Goal: Information Seeking & Learning: Learn about a topic

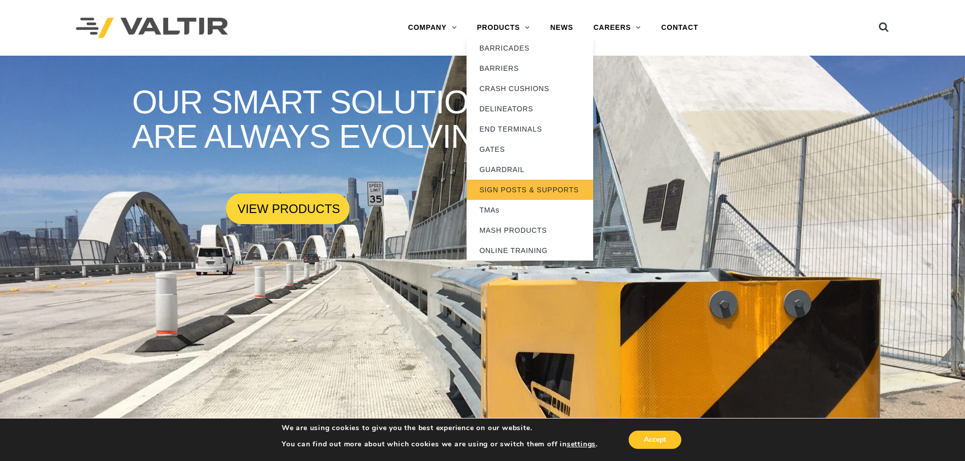
click at [532, 191] on link "SIGN POSTS & SUPPORTS" at bounding box center [530, 190] width 127 height 20
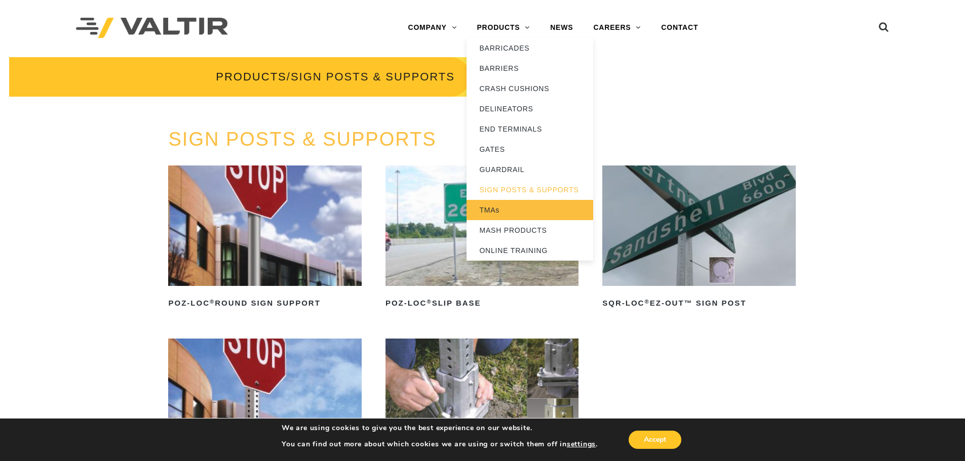
click at [487, 211] on link "TMAs" at bounding box center [530, 210] width 127 height 20
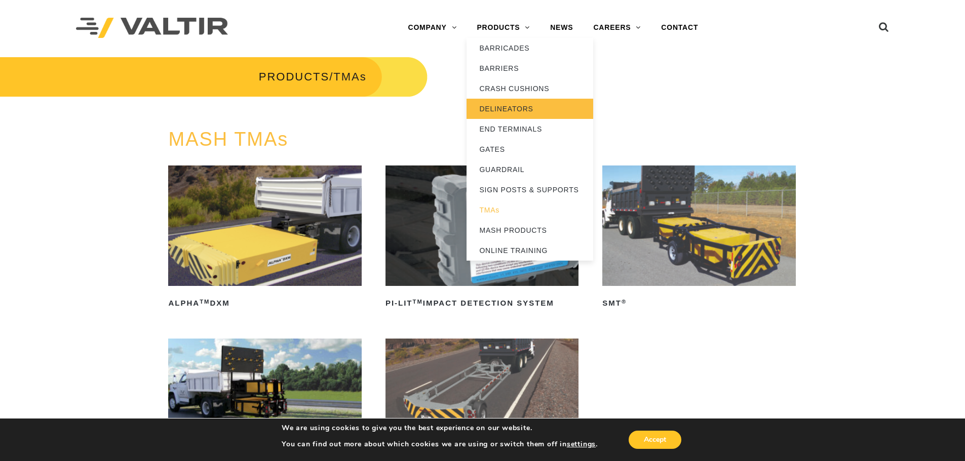
click at [519, 110] on link "DELINEATORS" at bounding box center [530, 109] width 127 height 20
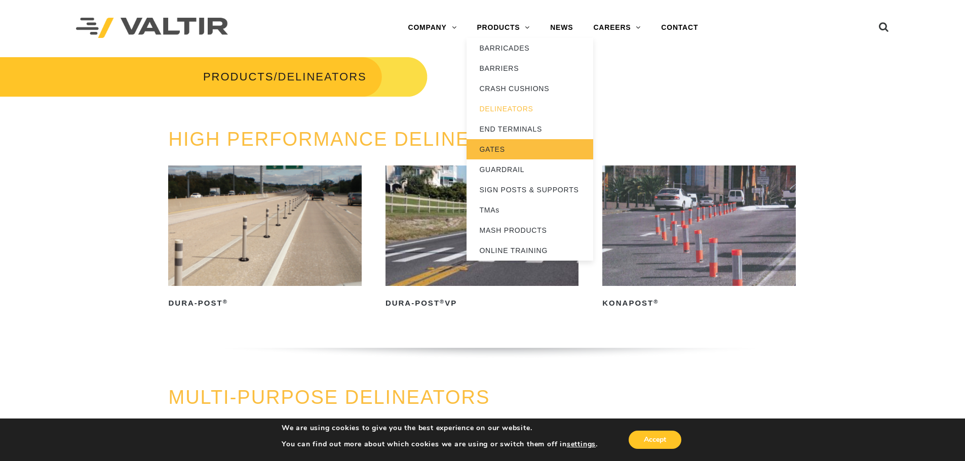
click at [507, 151] on link "GATES" at bounding box center [530, 149] width 127 height 20
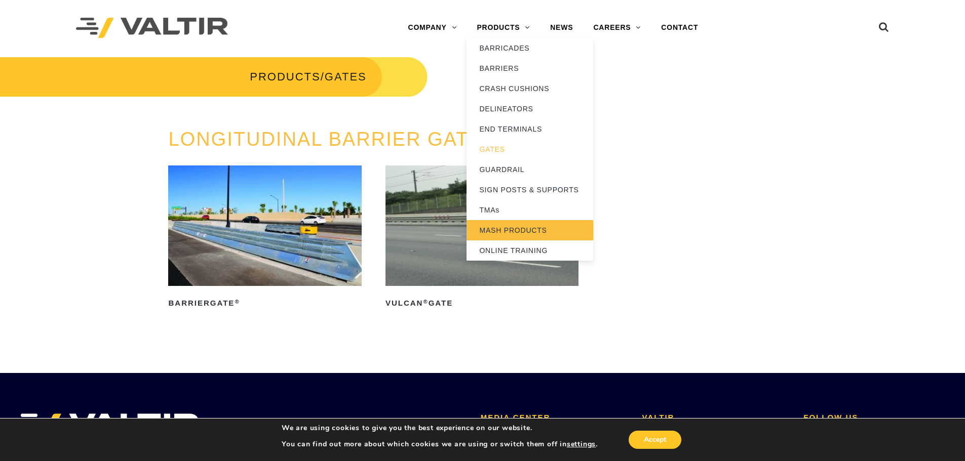
click at [537, 230] on link "MASH PRODUCTS" at bounding box center [530, 230] width 127 height 20
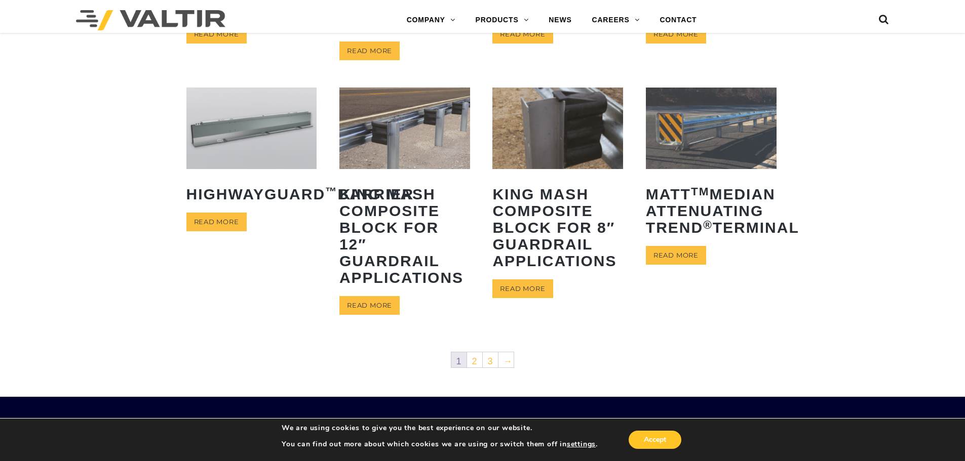
scroll to position [456, 0]
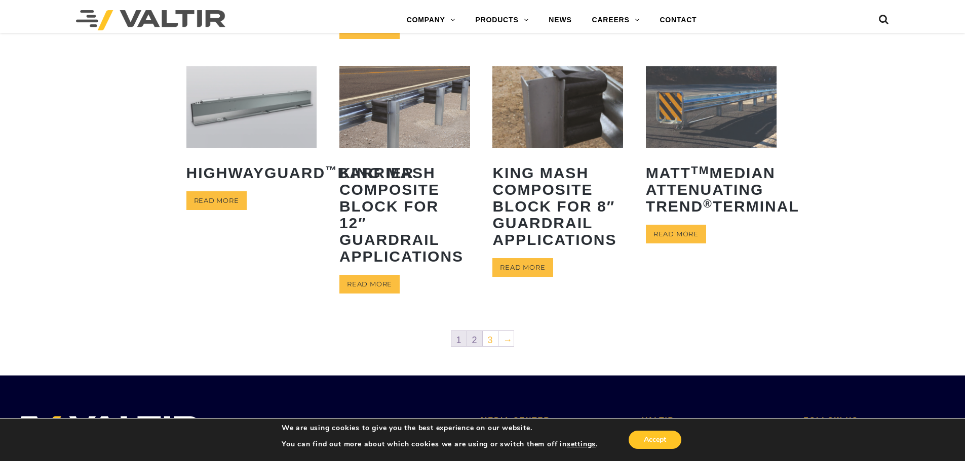
click at [477, 341] on link "2" at bounding box center [474, 338] width 15 height 15
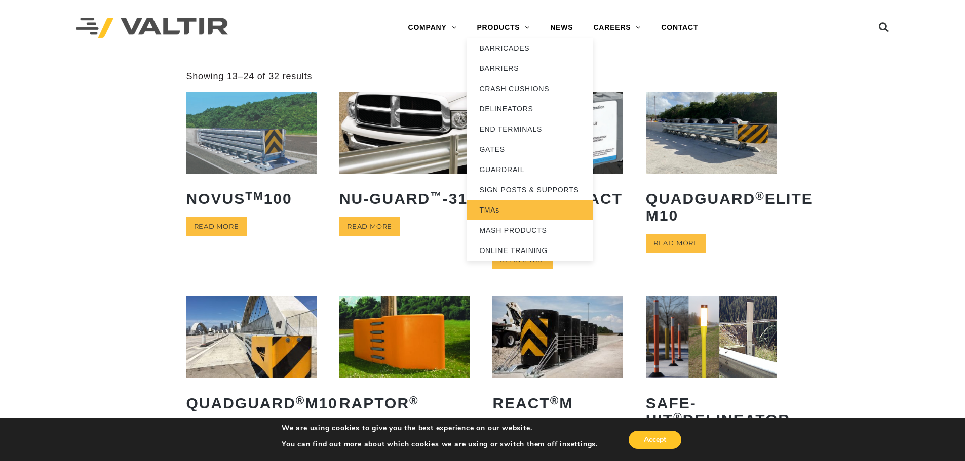
click at [495, 206] on link "TMAs" at bounding box center [530, 210] width 127 height 20
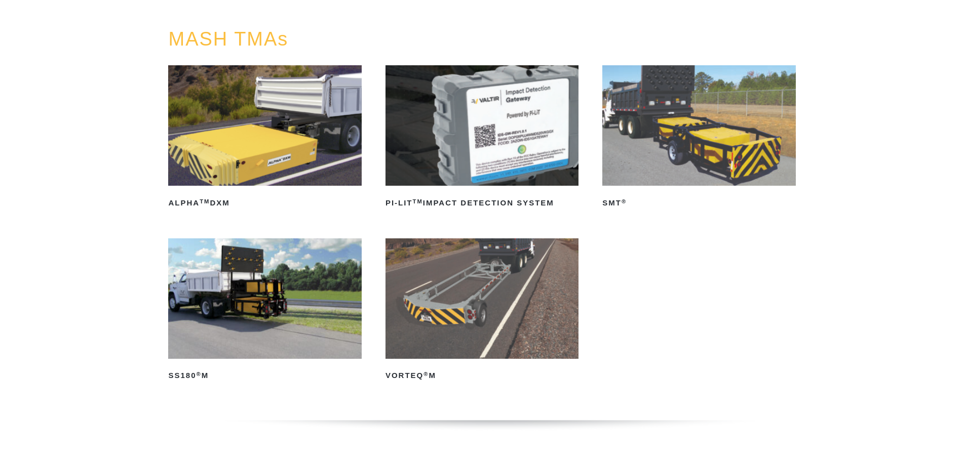
scroll to position [101, 0]
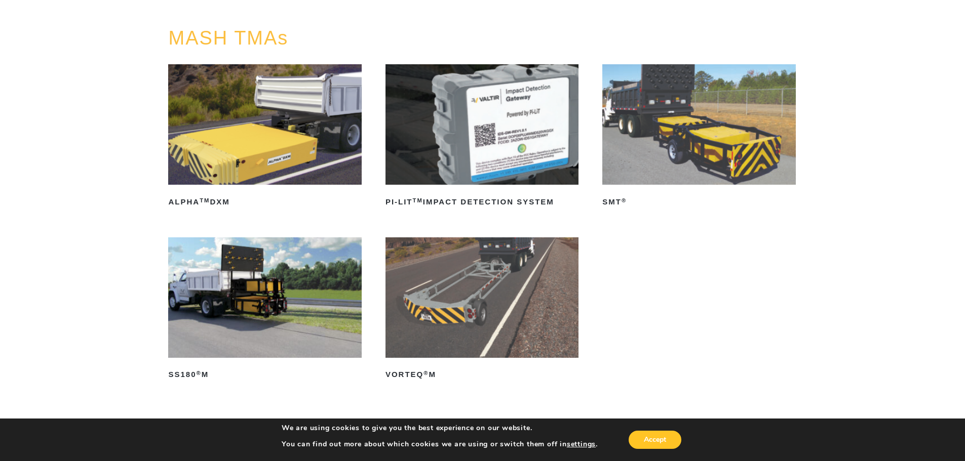
click at [505, 162] on img at bounding box center [481, 124] width 193 height 121
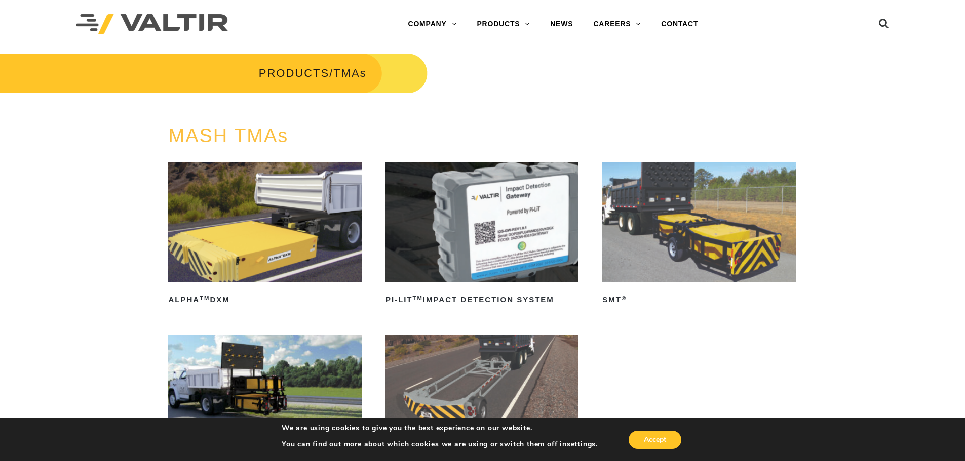
scroll to position [0, 0]
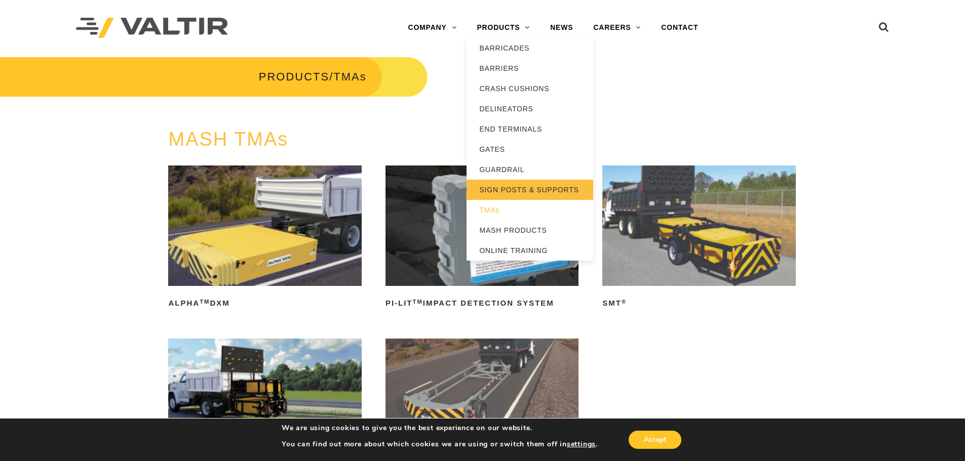
click at [507, 187] on link "SIGN POSTS & SUPPORTS" at bounding box center [530, 190] width 127 height 20
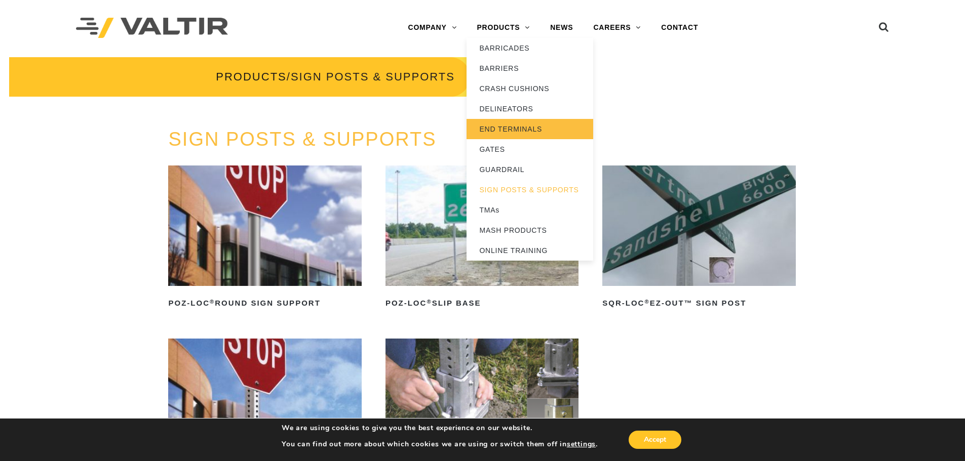
click at [516, 128] on link "END TERMINALS" at bounding box center [530, 129] width 127 height 20
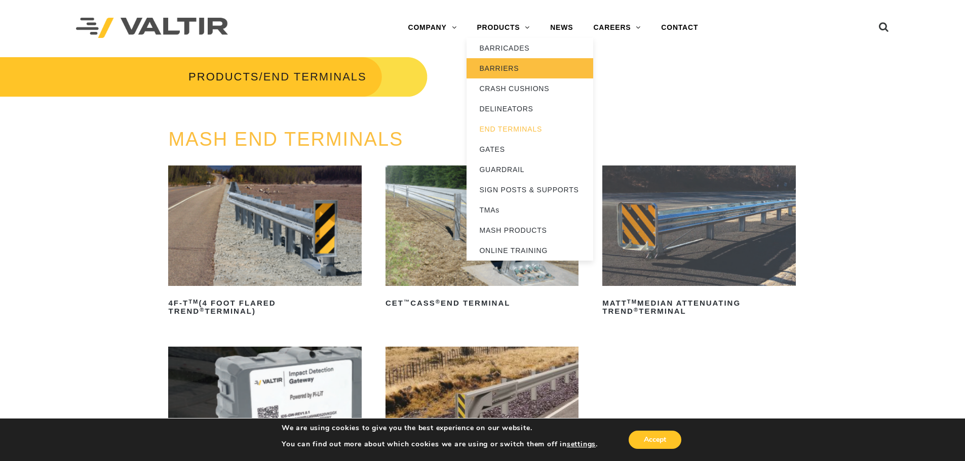
click at [511, 68] on link "BARRIERS" at bounding box center [530, 68] width 127 height 20
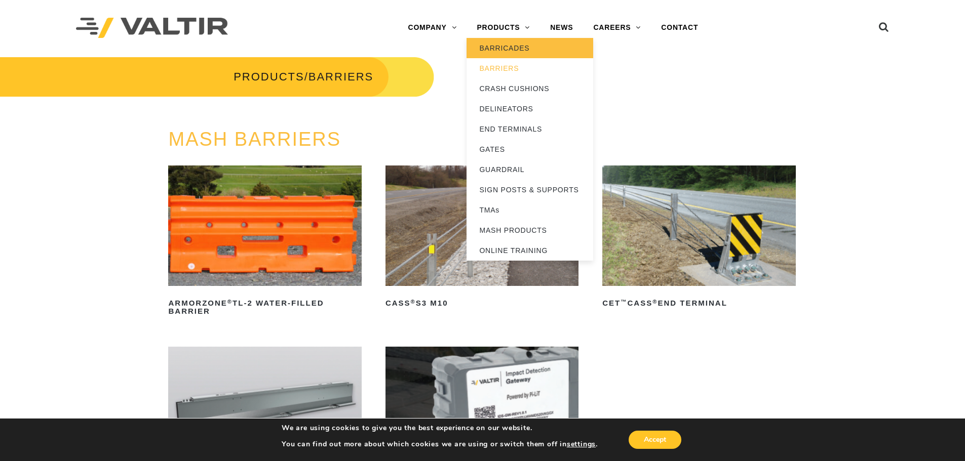
click at [514, 45] on link "BARRICADES" at bounding box center [530, 48] width 127 height 20
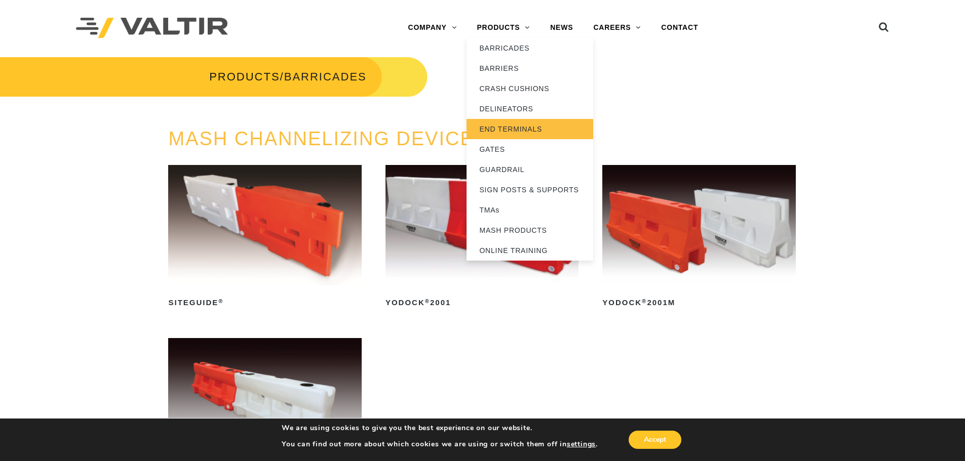
click at [523, 128] on link "END TERMINALS" at bounding box center [530, 129] width 127 height 20
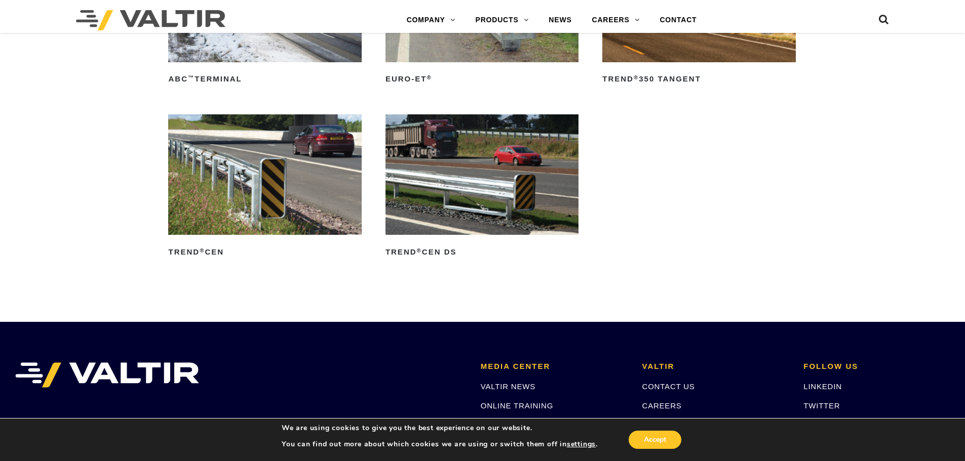
scroll to position [1334, 0]
